Goal: Task Accomplishment & Management: Use online tool/utility

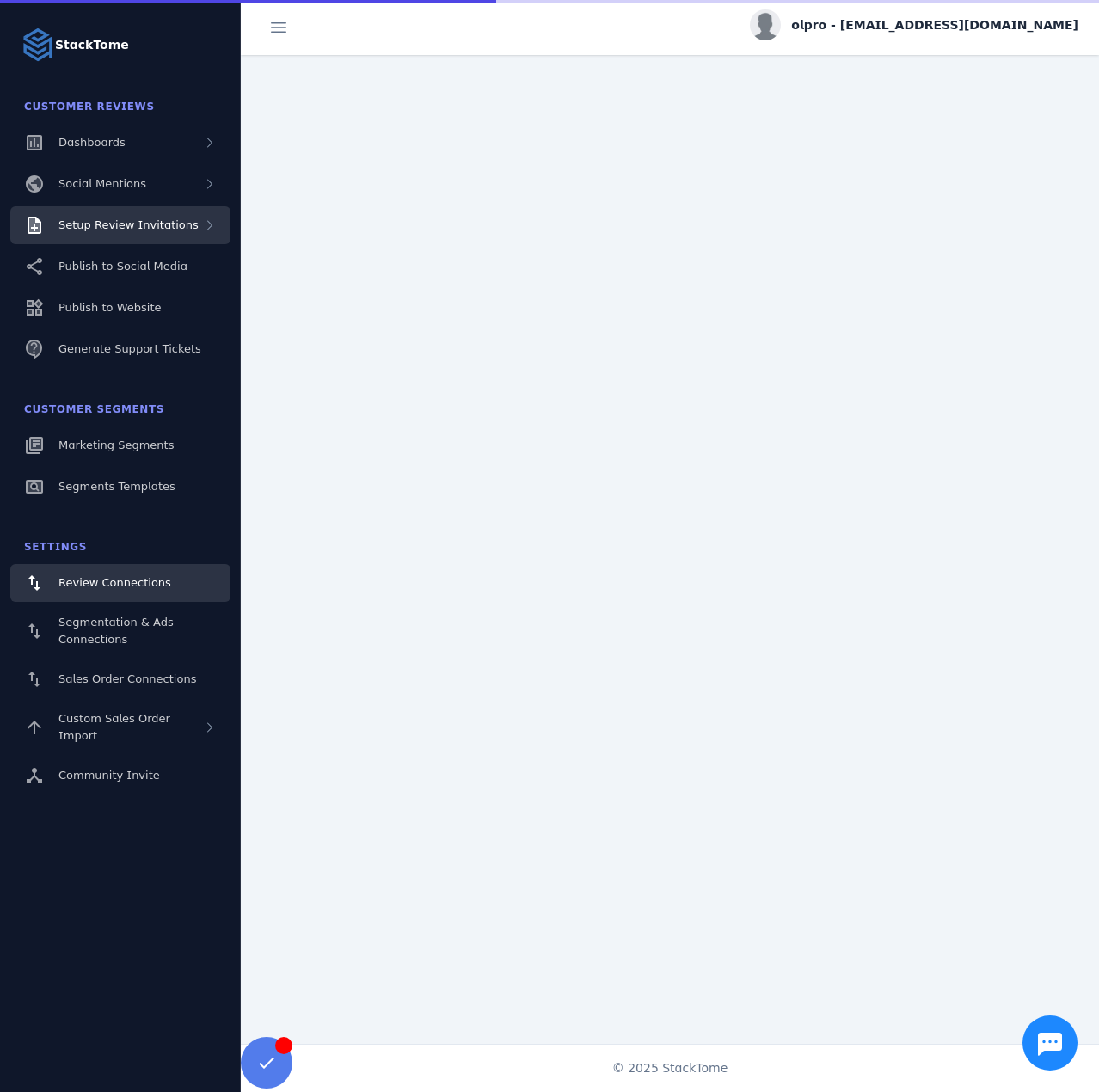
click at [127, 240] on div "Setup Review Invitations" at bounding box center [120, 225] width 220 height 37
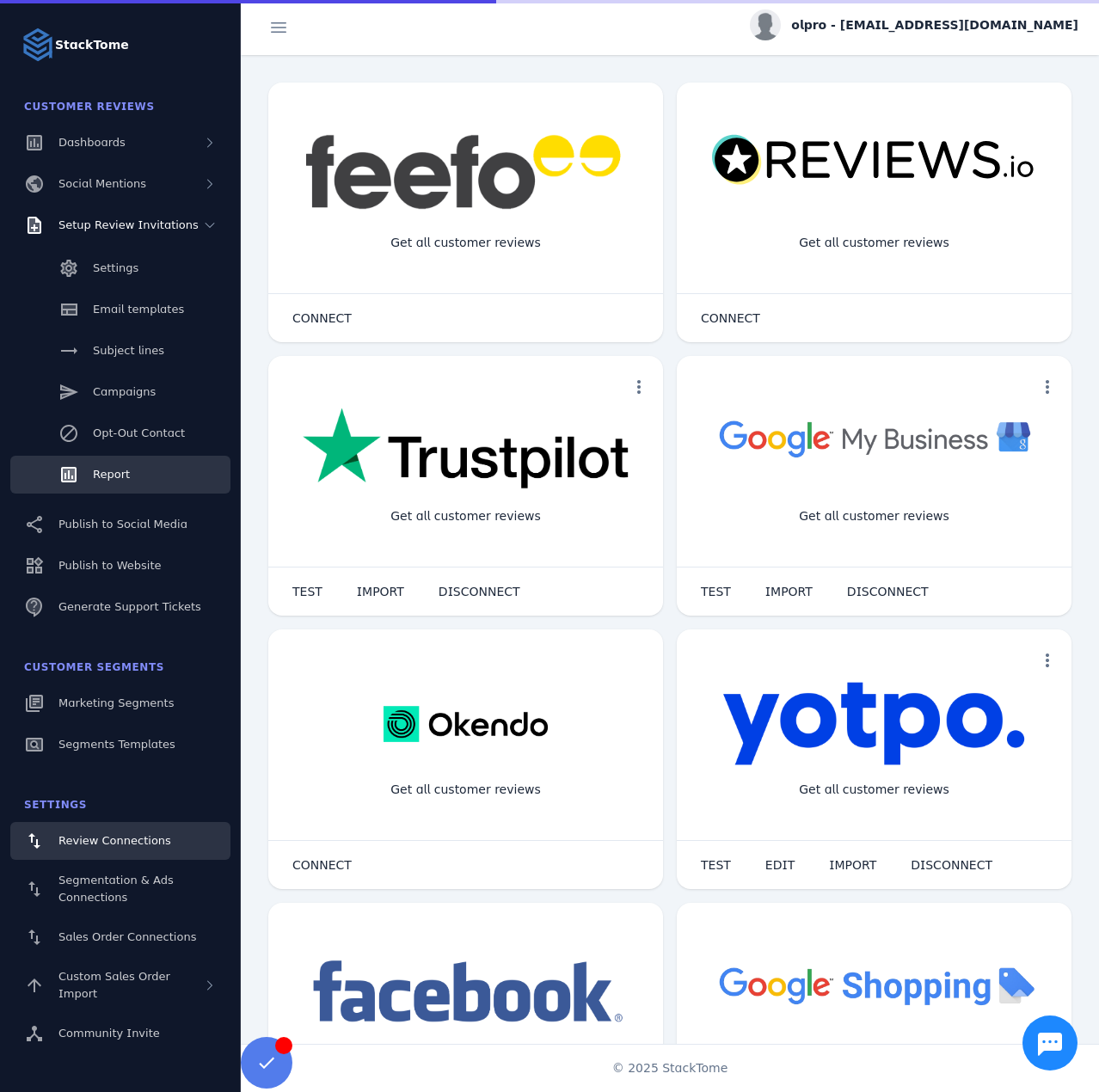
click at [130, 469] on link "Report" at bounding box center [120, 474] width 220 height 37
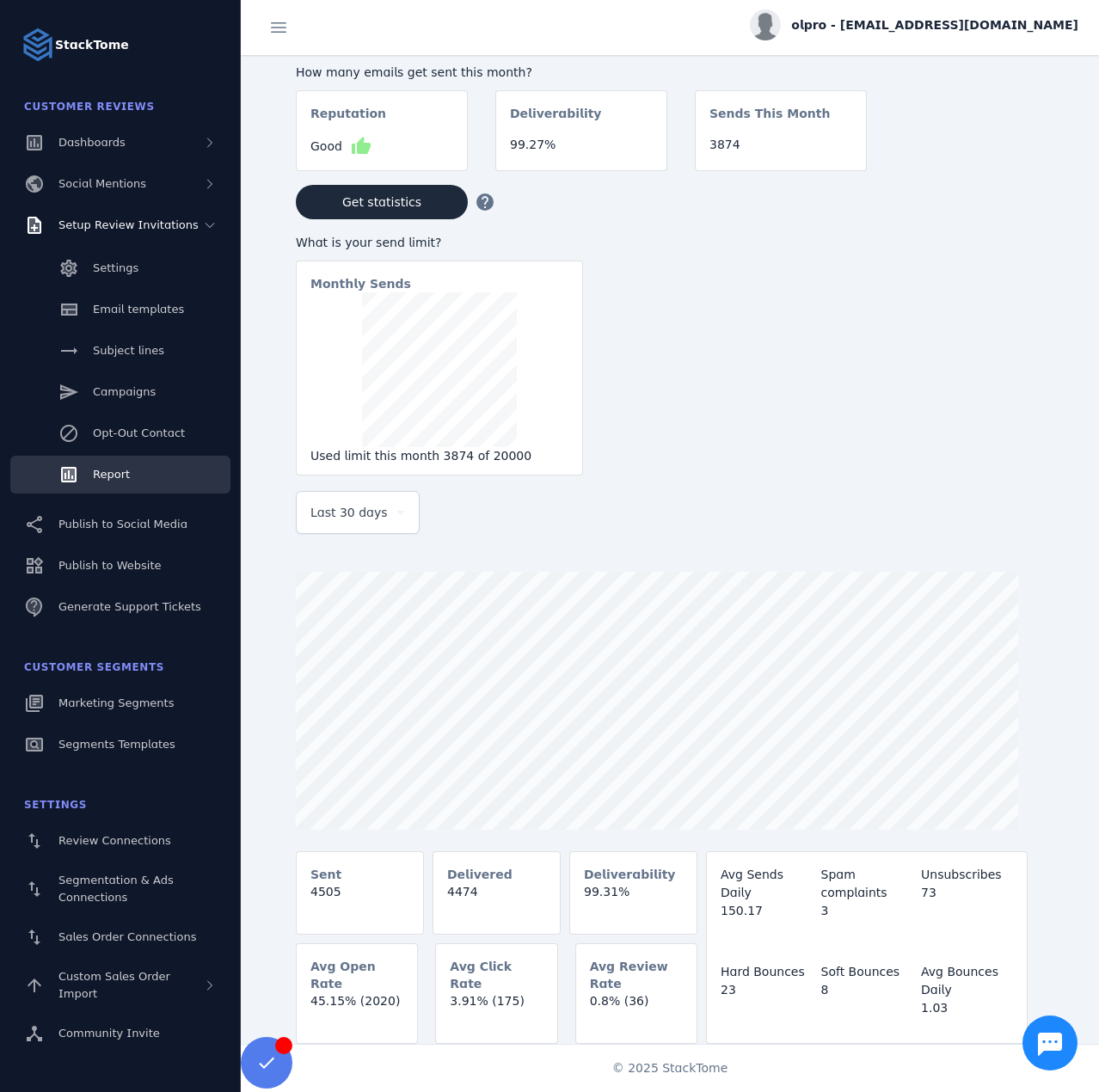
click at [385, 518] on div "Last 30 days" at bounding box center [350, 512] width 80 height 21
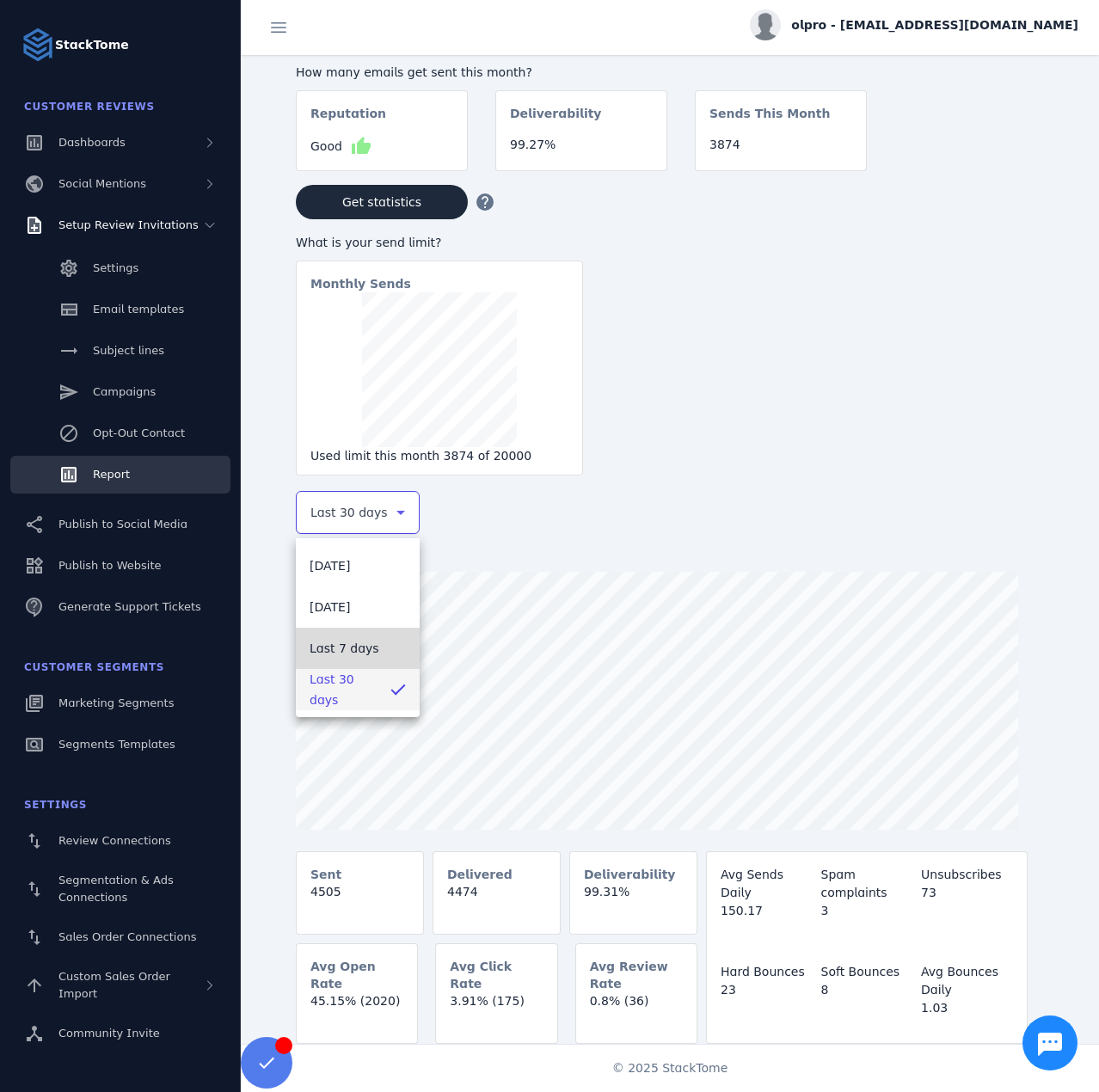
click at [349, 657] on span "Last 7 days" at bounding box center [344, 648] width 69 height 21
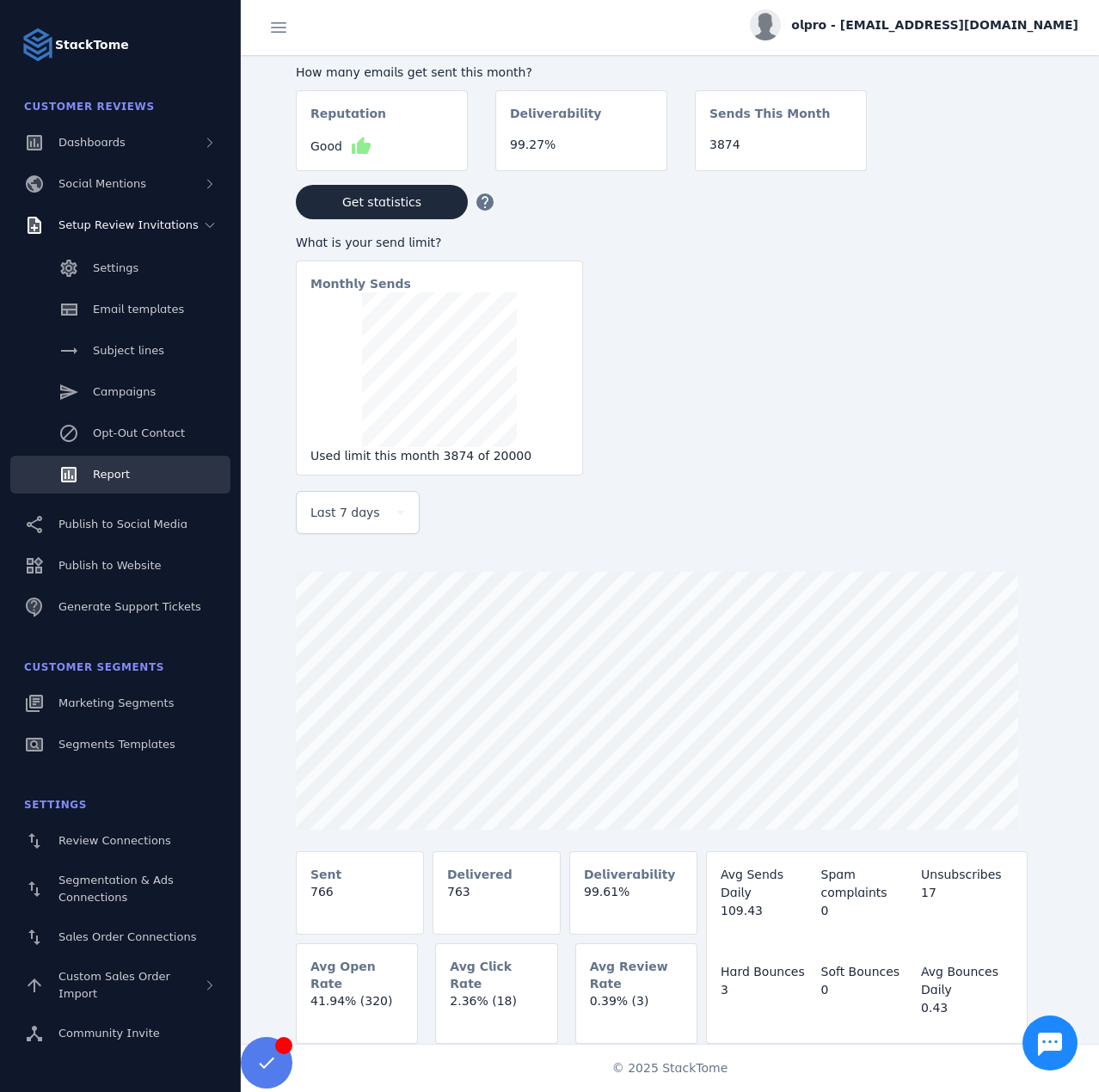
click at [953, 24] on span "olpro - [EMAIL_ADDRESS][DOMAIN_NAME]" at bounding box center [934, 24] width 287 height 18
click at [1017, 163] on span "Sign out" at bounding box center [1024, 165] width 50 height 21
